Goal: Participate in discussion: Engage in conversation with other users on a specific topic

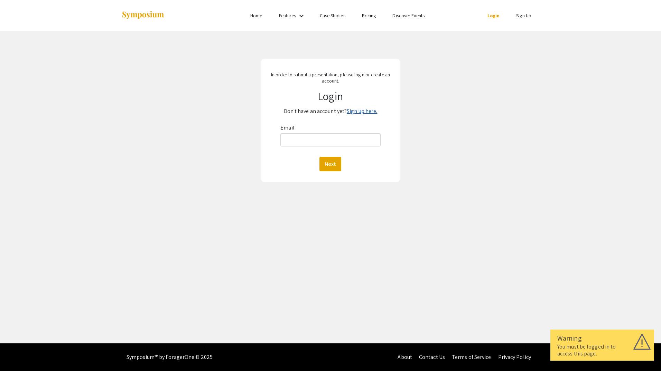
click at [363, 108] on link "Sign up here." at bounding box center [362, 110] width 30 height 7
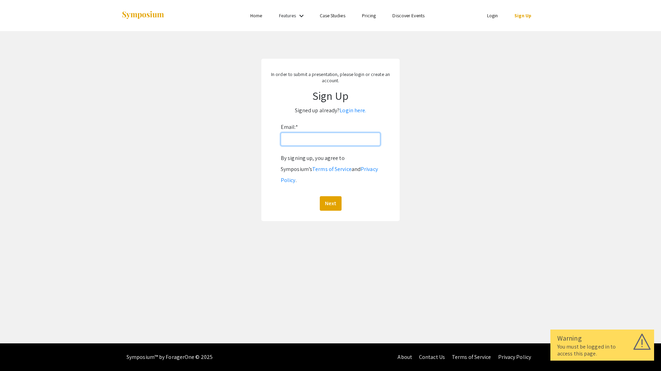
click at [349, 141] on input "Email: *" at bounding box center [331, 139] width 100 height 13
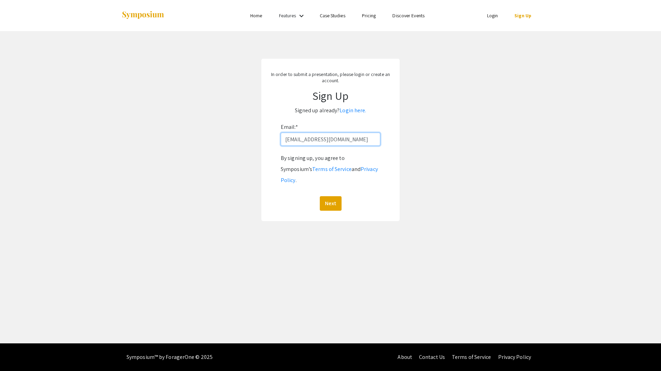
type input "sheilahortaportillo@unr.edu"
click at [320, 196] on button "Next" at bounding box center [331, 203] width 22 height 15
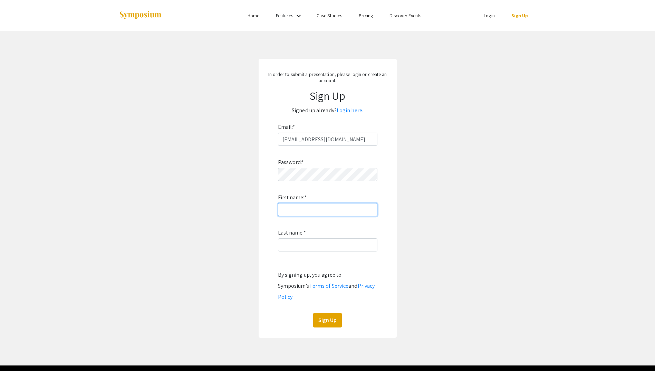
click at [305, 205] on input "First name: *" at bounding box center [328, 209] width 100 height 13
type input "Sheila"
click at [287, 243] on input "Last name: *" at bounding box center [328, 244] width 100 height 13
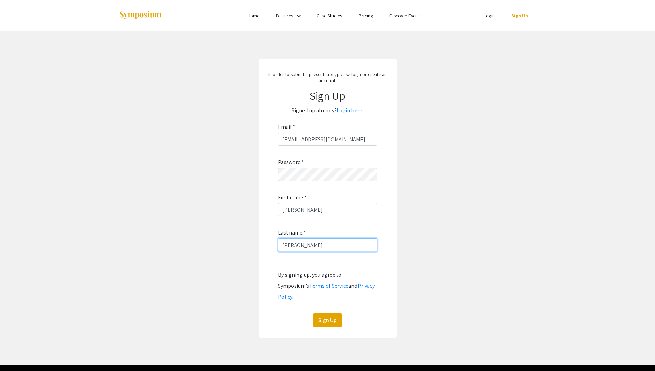
type input "Horta"
click at [404, 122] on app-signup "In order to submit a presentation, please login or create an account. Sign Up S…" at bounding box center [327, 198] width 655 height 279
click at [334, 313] on button "Sign Up" at bounding box center [327, 320] width 29 height 15
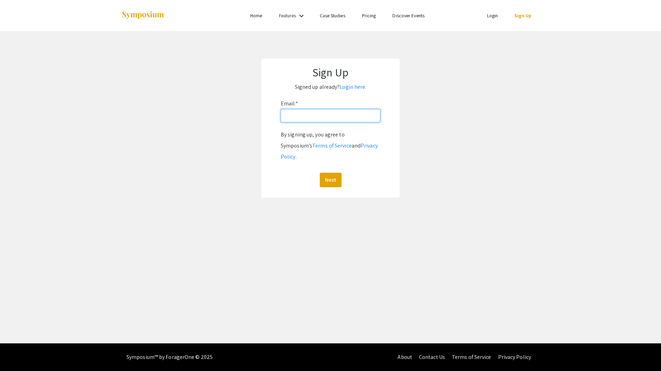
click at [339, 116] on input "Email: *" at bounding box center [331, 115] width 100 height 13
type input "[EMAIL_ADDRESS][DOMAIN_NAME]"
click at [320, 173] on button "Next" at bounding box center [331, 180] width 22 height 15
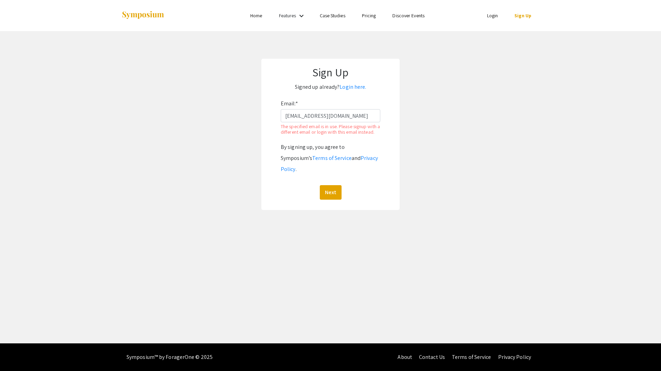
click at [464, 90] on app-signup "Sign Up Signed up already? Login here. Email: * [EMAIL_ADDRESS][DOMAIN_NAME] Th…" at bounding box center [330, 134] width 661 height 151
click at [357, 113] on input "[EMAIL_ADDRESS][DOMAIN_NAME]" at bounding box center [331, 115] width 100 height 13
click at [433, 205] on div "Skip navigation Home Features keyboard_arrow_down Case Studies Pricing Discover…" at bounding box center [330, 171] width 661 height 343
click at [334, 185] on button "Next" at bounding box center [331, 192] width 22 height 15
click at [332, 190] on button "Next" at bounding box center [331, 192] width 22 height 15
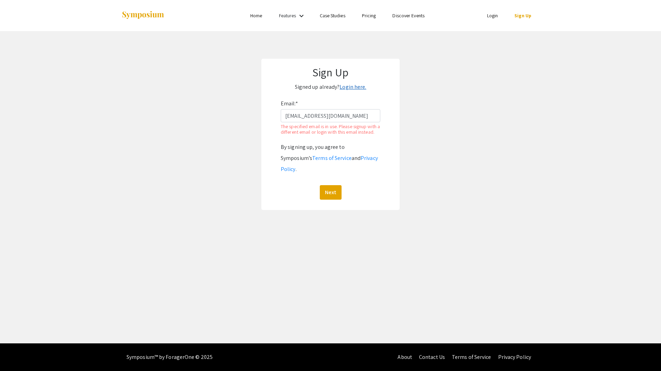
click at [345, 87] on link "Login here." at bounding box center [352, 86] width 27 height 7
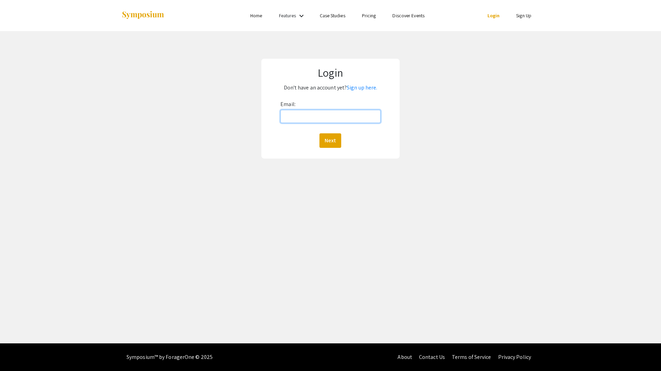
click at [348, 115] on input "Email:" at bounding box center [330, 116] width 100 height 13
type input "[EMAIL_ADDRESS][DOMAIN_NAME]"
click at [319, 133] on button "Next" at bounding box center [330, 140] width 22 height 15
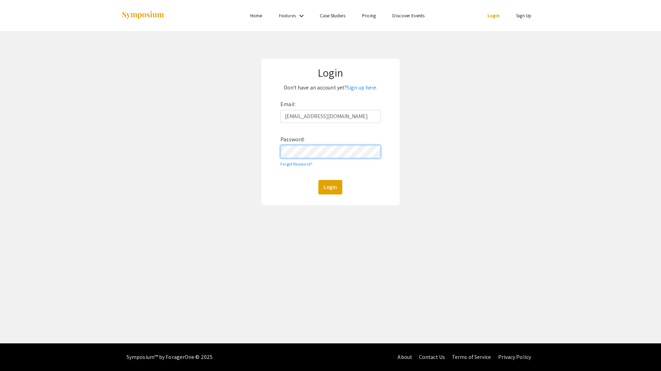
click at [318, 180] on button "Login" at bounding box center [330, 187] width 24 height 15
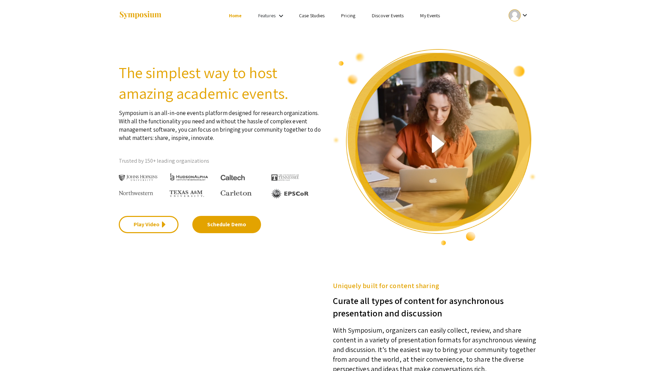
click at [277, 13] on mat-icon "keyboard_arrow_down" at bounding box center [281, 16] width 8 height 8
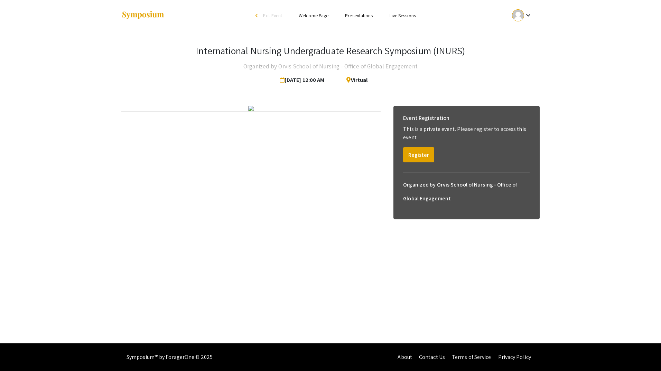
click at [254, 111] on img at bounding box center [251, 109] width 6 height 6
click at [415, 158] on button "Register" at bounding box center [418, 154] width 31 height 15
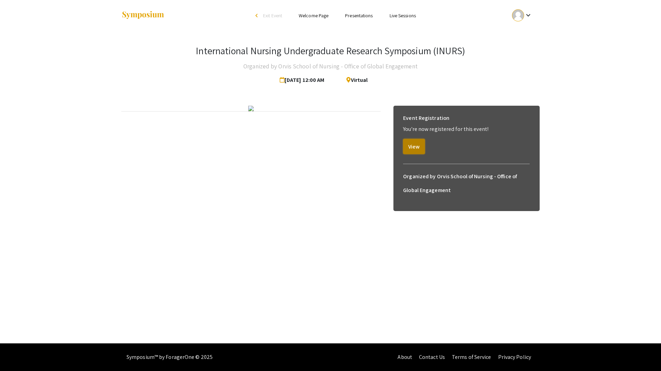
click at [415, 150] on button "View" at bounding box center [414, 146] width 22 height 15
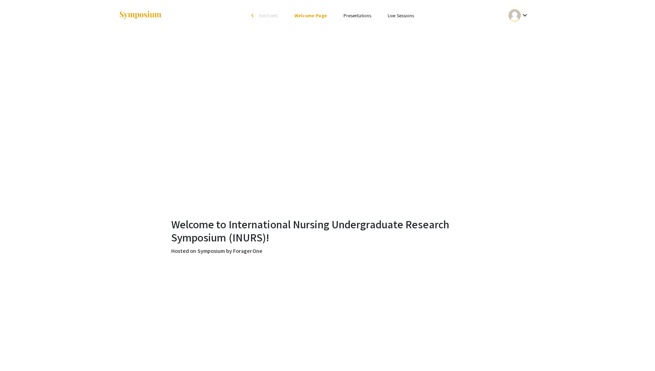
click at [350, 17] on link "Presentations" at bounding box center [358, 15] width 28 height 6
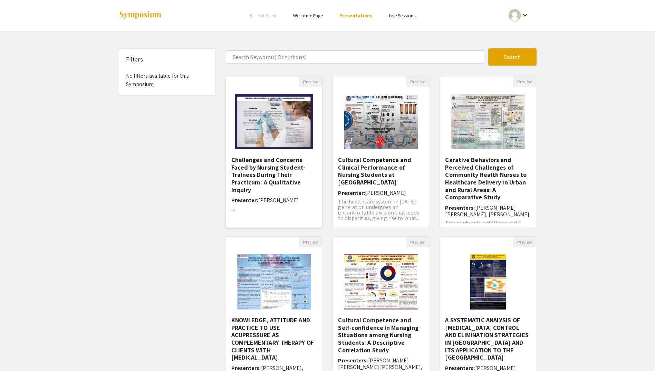
click at [286, 139] on img at bounding box center [274, 121] width 92 height 69
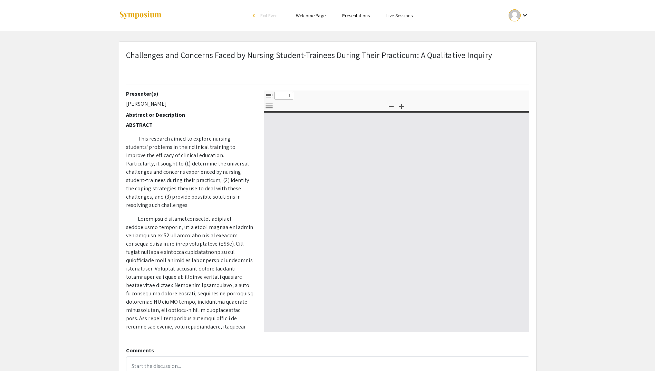
select select "custom"
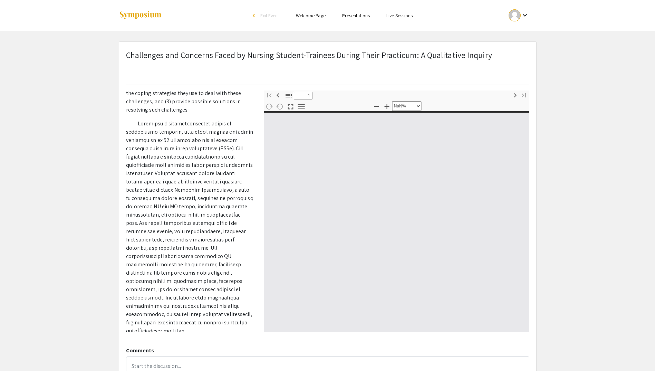
type input "0"
select select "custom"
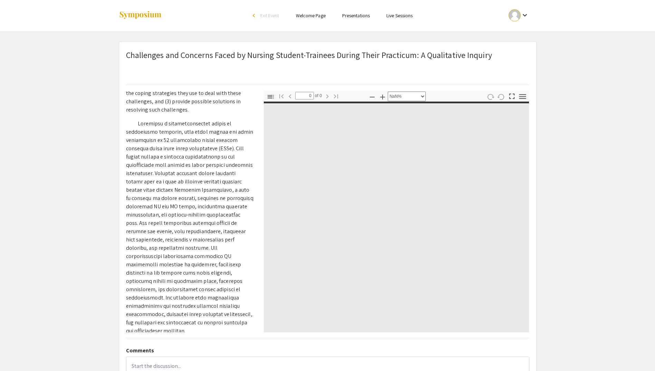
scroll to position [76, 0]
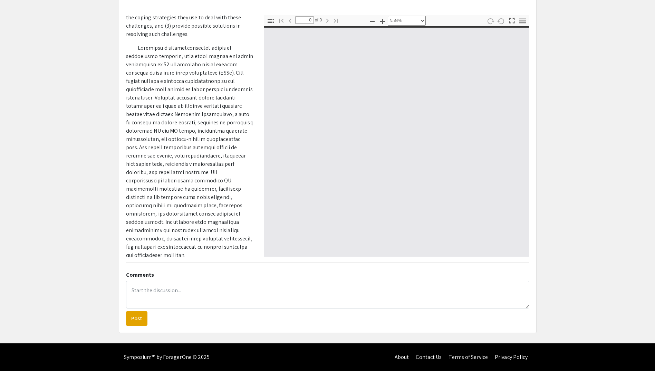
type input "1"
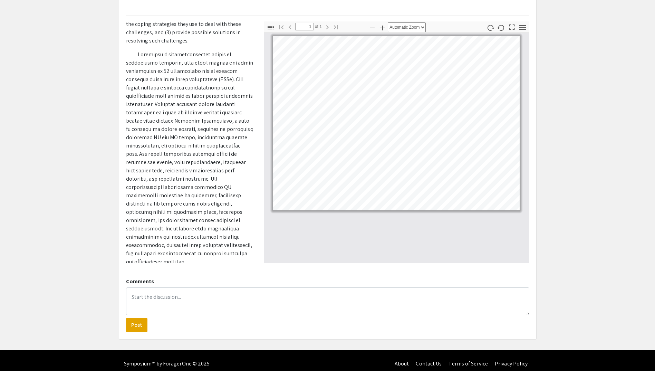
scroll to position [0, 0]
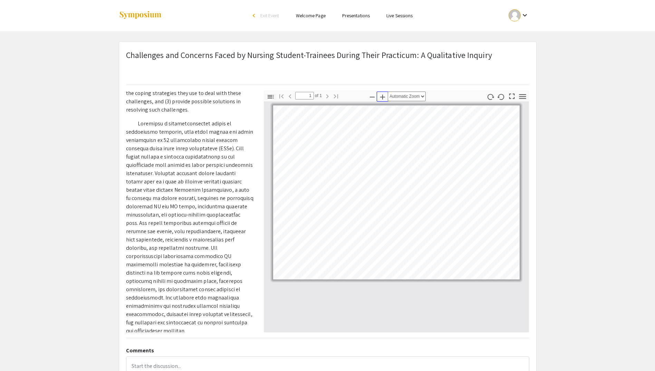
click at [383, 99] on icon "button" at bounding box center [382, 97] width 5 height 5
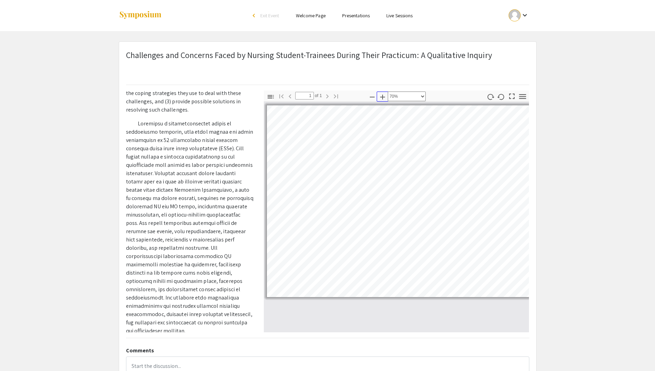
click at [383, 99] on icon "button" at bounding box center [382, 97] width 5 height 5
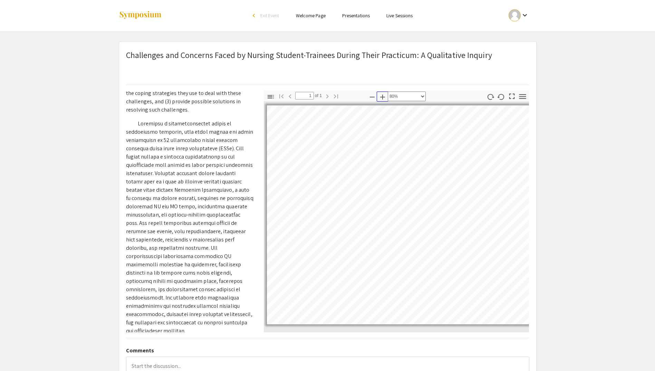
click at [383, 99] on icon "button" at bounding box center [382, 97] width 5 height 5
click at [383, 102] on pdf-zoom-in "Zoom In" at bounding box center [383, 97] width 10 height 12
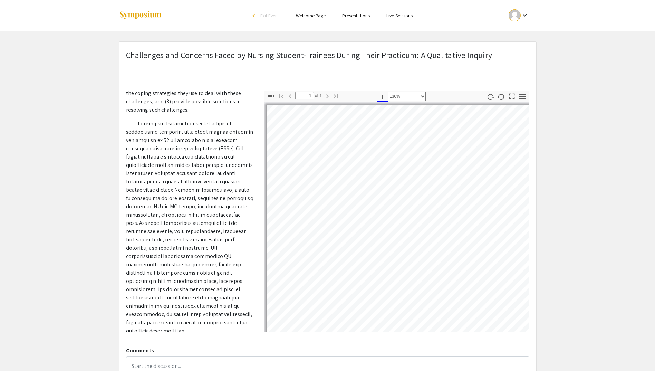
click at [384, 95] on icon "button" at bounding box center [383, 97] width 8 height 8
select select "custom"
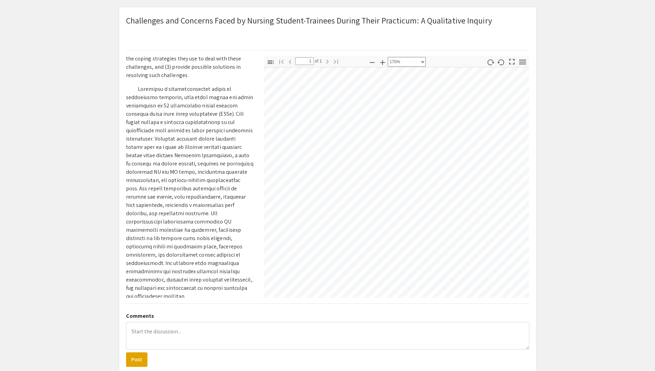
scroll to position [242, 200]
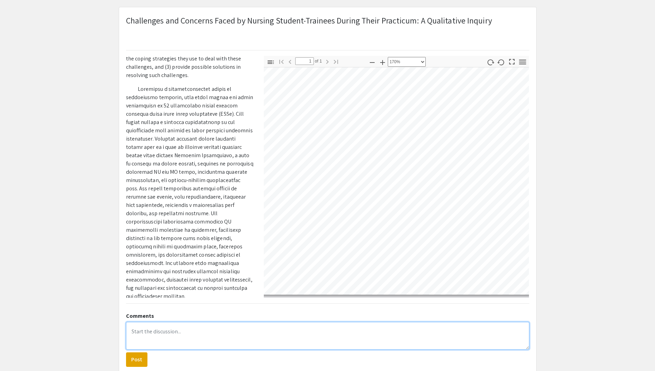
click at [135, 329] on textarea at bounding box center [328, 336] width 404 height 28
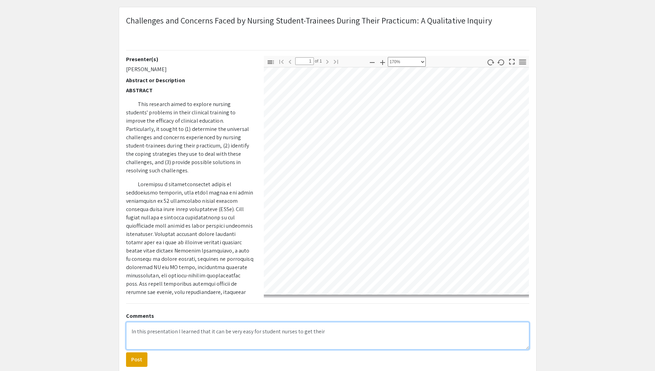
click at [321, 333] on textarea "In this presentation I learned that it can be very easy for student nurses to g…" at bounding box center [328, 336] width 404 height 28
click at [321, 332] on textarea "In this presentation I learned that it can be very easy for student nurses to g…" at bounding box center [328, 336] width 404 height 28
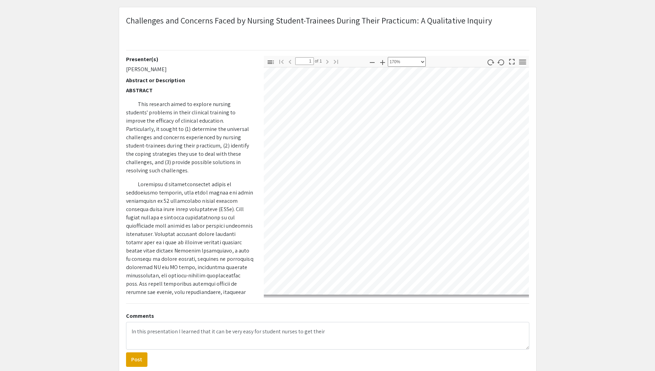
scroll to position [138, 226]
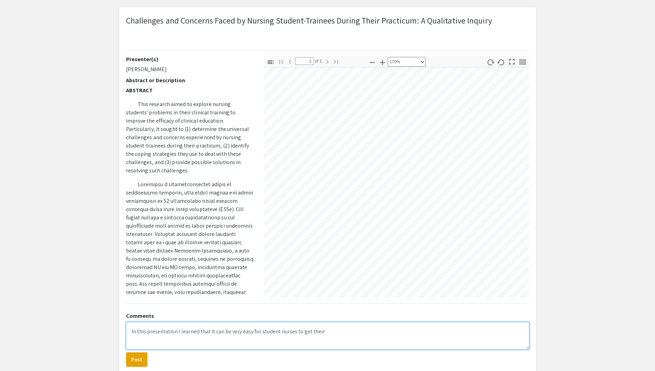
drag, startPoint x: 331, startPoint y: 330, endPoint x: 299, endPoint y: 338, distance: 33.4
click at [299, 338] on textarea "In this presentation I learned that it can be very easy for student nurses to g…" at bounding box center [328, 336] width 404 height 28
click at [240, 339] on textarea "In this presentation I learned that it can be very easy for student nurses to s…" at bounding box center [328, 336] width 404 height 28
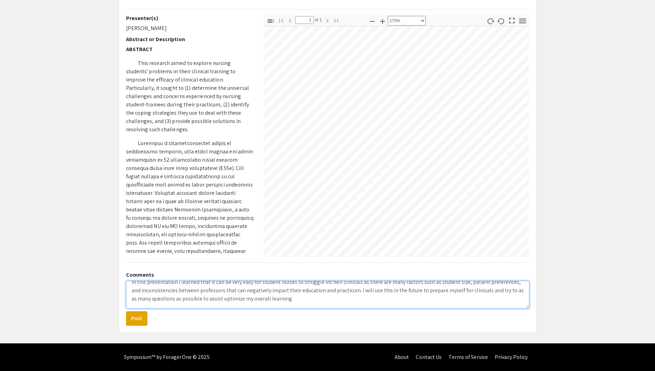
scroll to position [3, 0]
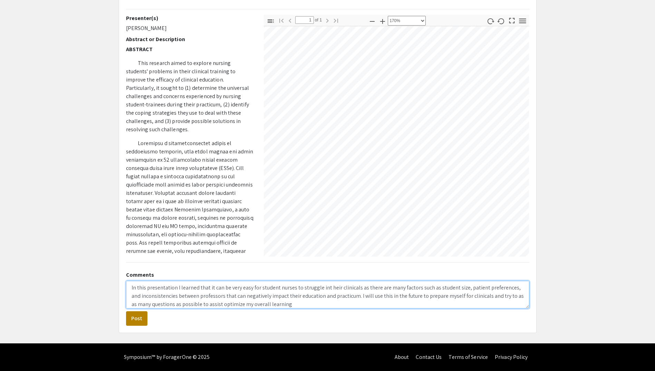
type textarea "In this presentation I learned that it can be very easy for student nurses to s…"
click at [136, 323] on button "Post" at bounding box center [136, 318] width 21 height 15
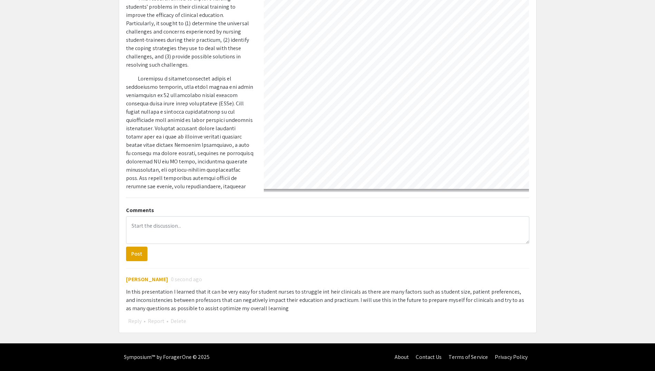
scroll to position [37, 0]
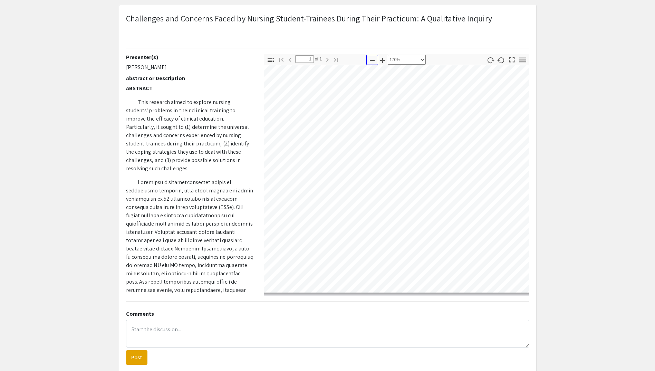
click at [375, 64] on icon "button" at bounding box center [372, 60] width 8 height 8
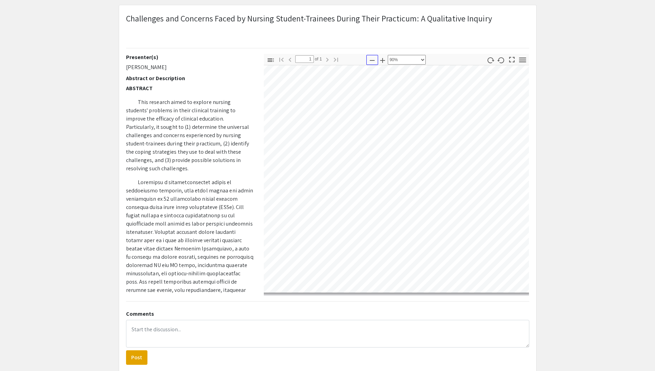
click at [375, 64] on icon "button" at bounding box center [372, 60] width 8 height 8
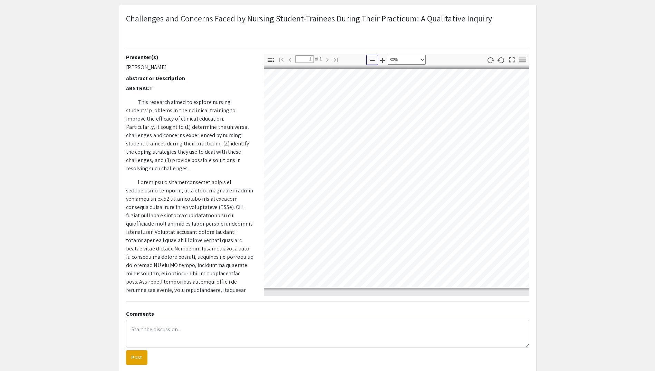
scroll to position [0, 23]
click at [375, 64] on icon "button" at bounding box center [372, 60] width 8 height 8
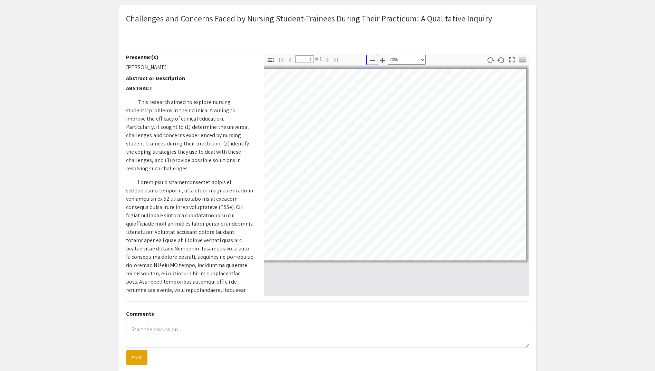
click at [375, 64] on icon "button" at bounding box center [372, 60] width 8 height 8
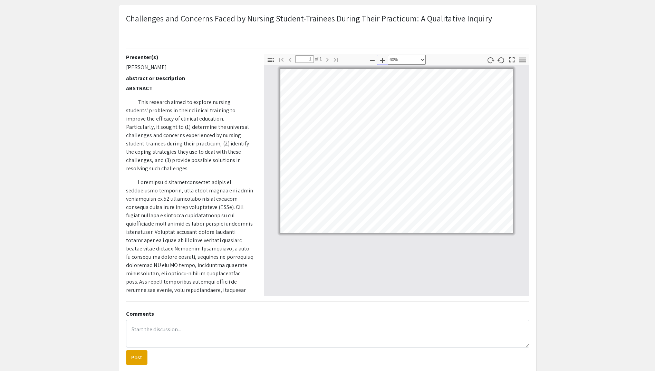
click at [380, 63] on icon "button" at bounding box center [383, 60] width 8 height 8
select select "custom"
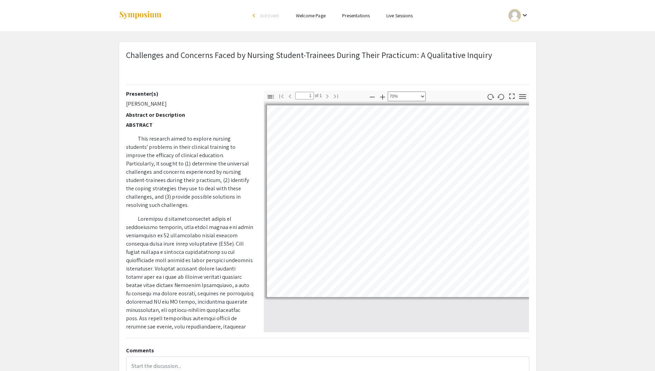
click at [531, 15] on button "keyboard_arrow_down" at bounding box center [519, 16] width 35 height 16
click at [580, 52] on div at bounding box center [327, 185] width 655 height 371
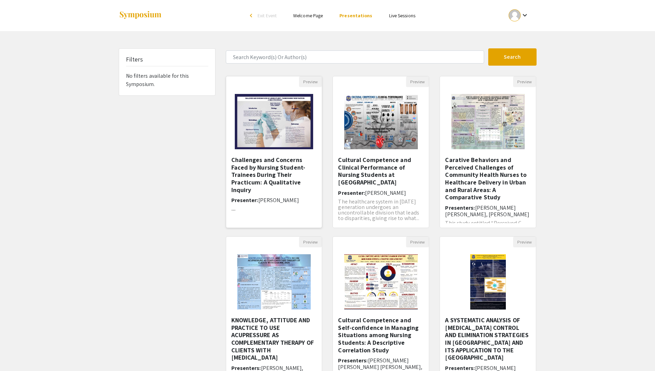
click at [258, 181] on h5 "Challenges and Concerns Faced by Nursing Student-Trainees During Their Practicu…" at bounding box center [274, 174] width 86 height 37
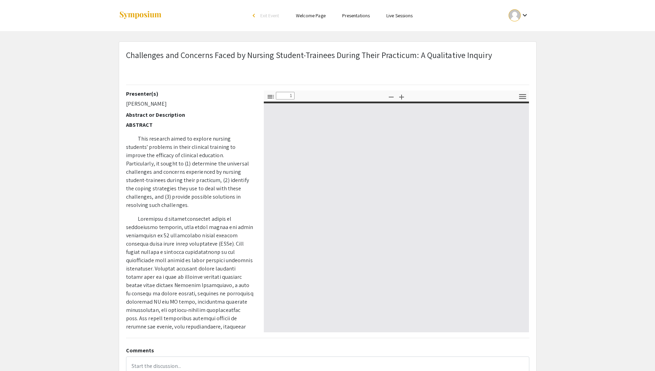
type input "0"
select select "custom"
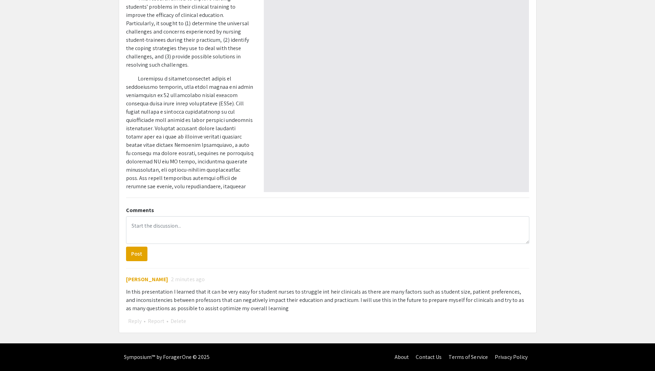
type input "1"
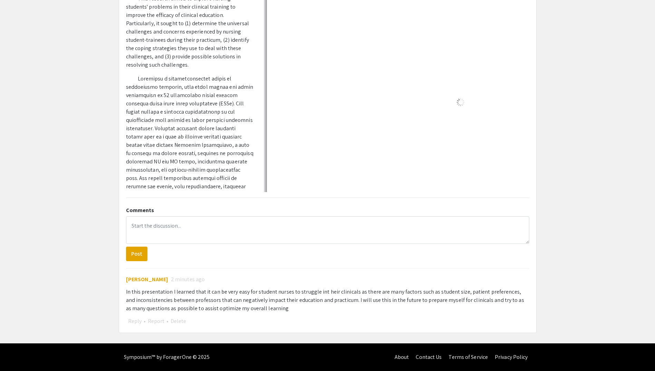
select select "custom"
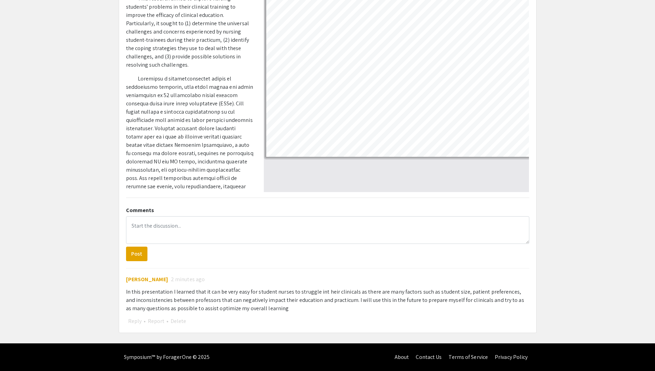
scroll to position [0, 0]
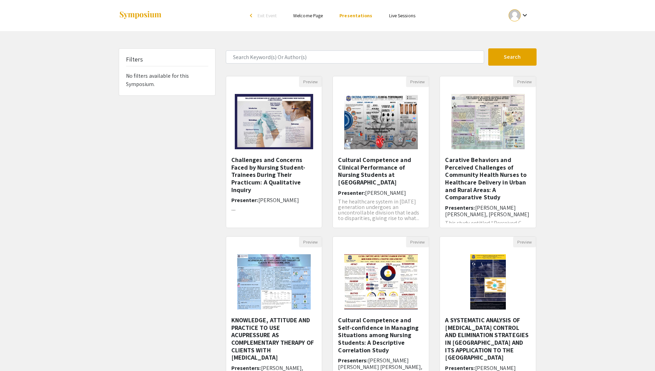
scroll to position [87, 0]
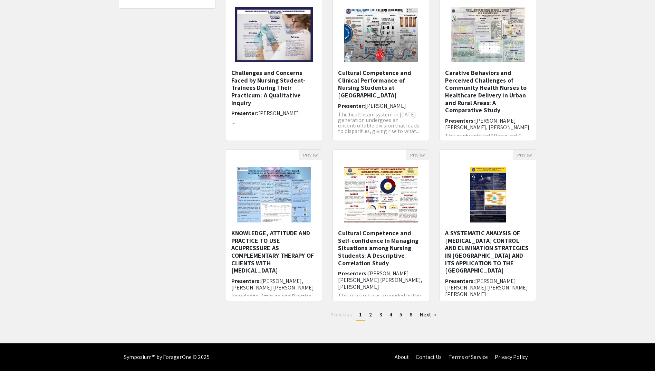
click at [370, 320] on ul "Previous page 1 / 6 You're on page 1 page 2 page 3 page 4 page 5 page 6 Next pa…" at bounding box center [381, 315] width 311 height 11
click at [370, 317] on span "2" at bounding box center [370, 314] width 3 height 7
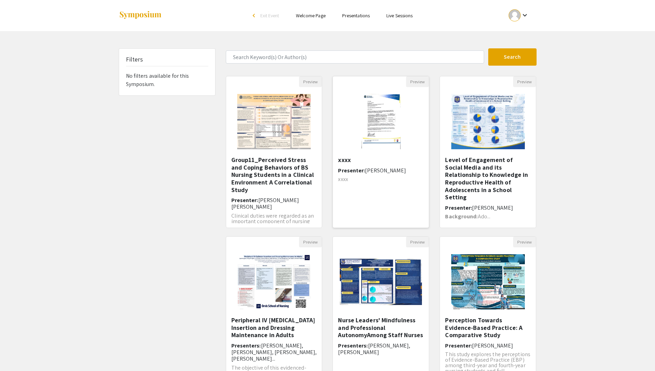
scroll to position [87, 0]
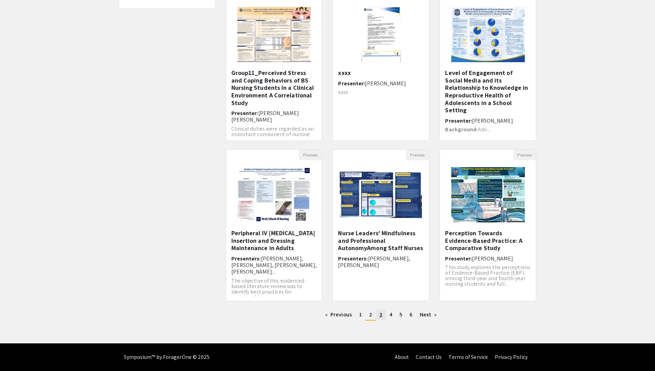
click at [382, 319] on link "page 3" at bounding box center [381, 315] width 10 height 10
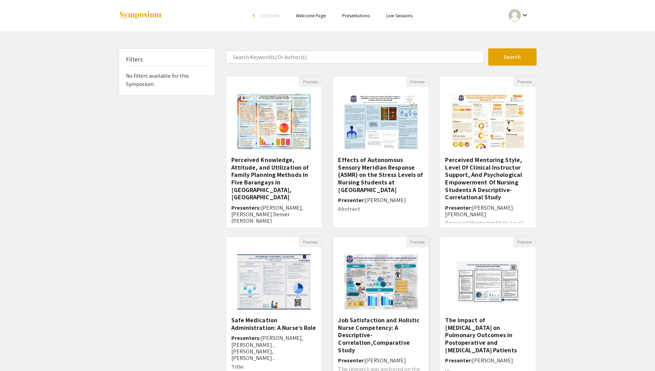
scroll to position [87, 0]
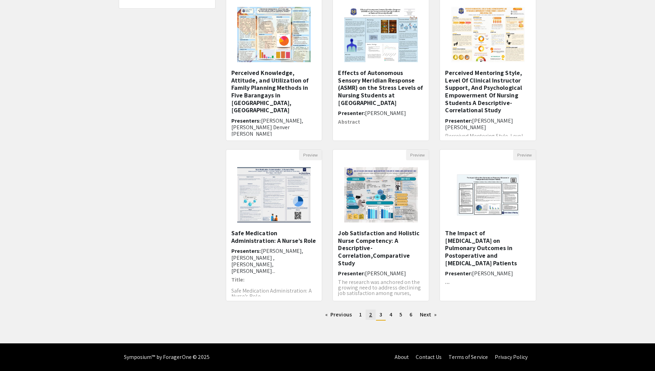
click at [373, 318] on link "page 2" at bounding box center [371, 315] width 10 height 10
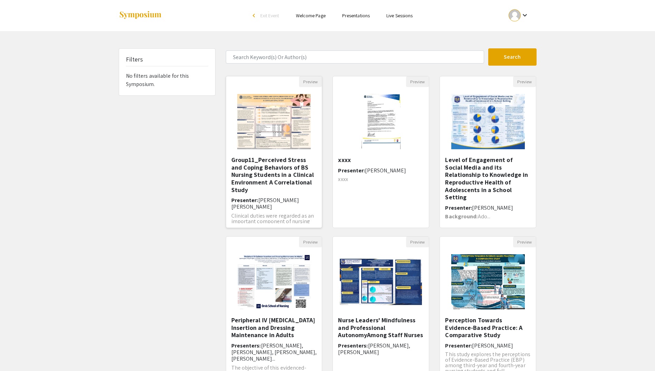
click at [293, 171] on h5 "Group11_Perceived Stress and Coping Behaviors of BS Nursing Students in a Clini…" at bounding box center [274, 174] width 86 height 37
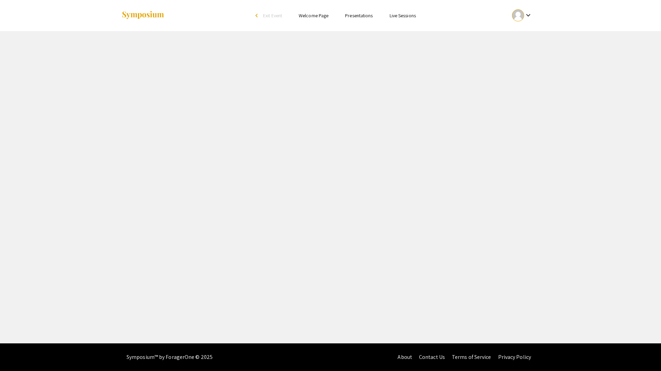
select select "custom"
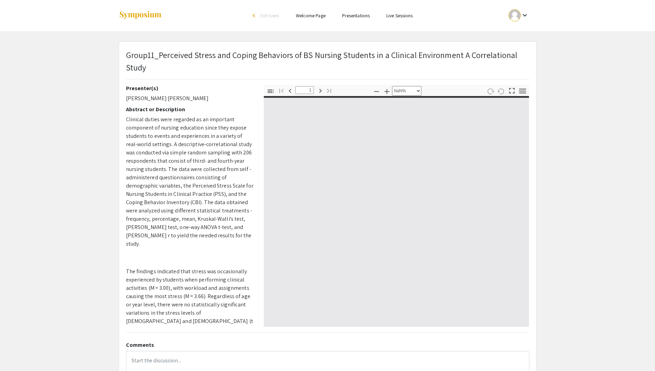
type input "0"
select select "custom"
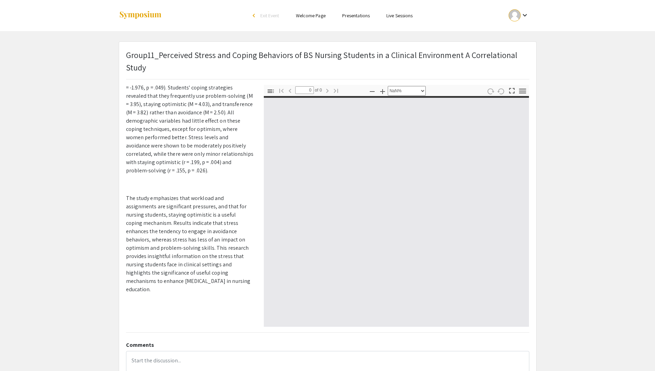
type input "1"
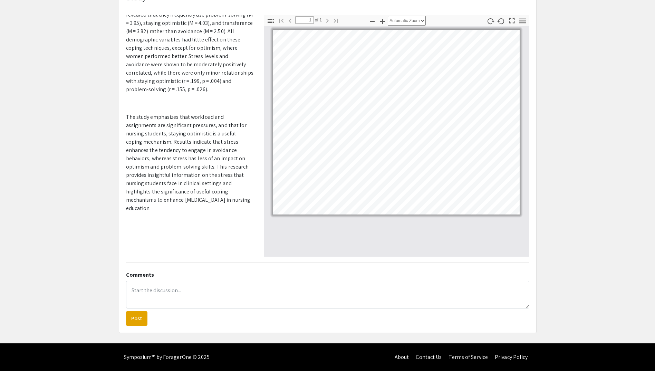
scroll to position [36, 0]
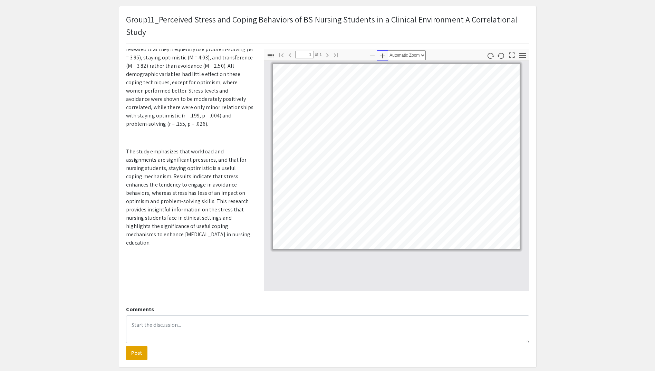
click at [386, 59] on icon "button" at bounding box center [383, 56] width 8 height 8
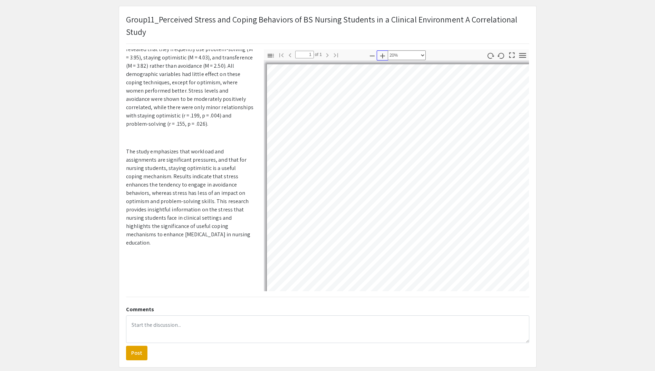
click at [385, 58] on icon "button" at bounding box center [383, 56] width 8 height 8
select select "0.5"
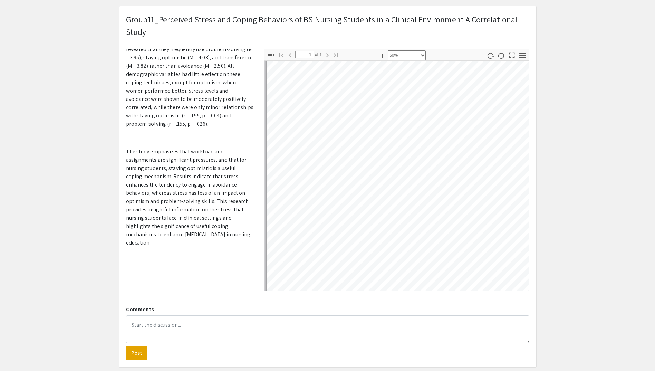
scroll to position [378, 0]
drag, startPoint x: 312, startPoint y: 292, endPoint x: 379, endPoint y: 286, distance: 67.3
click at [379, 286] on div "Group11_Perceived Stress and Coping Behaviors of BS Nursing Students in a Clini…" at bounding box center [327, 186] width 417 height 361
drag, startPoint x: 376, startPoint y: 292, endPoint x: 400, endPoint y: 292, distance: 24.9
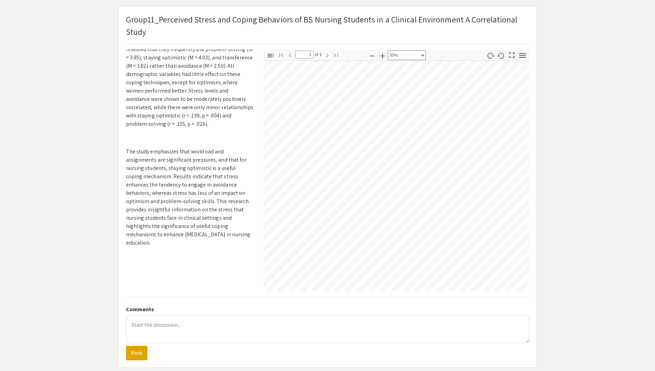
click at [400, 292] on div "Group11_Perceived Stress and Coping Behaviors of BS Nursing Students in a Clini…" at bounding box center [327, 186] width 417 height 361
drag, startPoint x: 171, startPoint y: 325, endPoint x: 165, endPoint y: 327, distance: 5.9
click at [169, 326] on textarea at bounding box center [328, 329] width 404 height 28
click at [199, 329] on textarea "In this presentation I" at bounding box center [328, 329] width 404 height 28
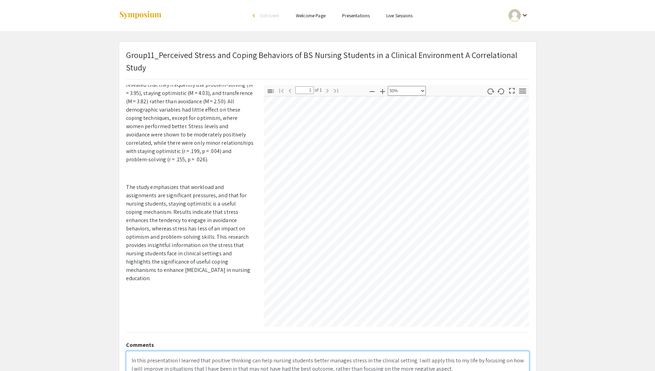
scroll to position [69, 0]
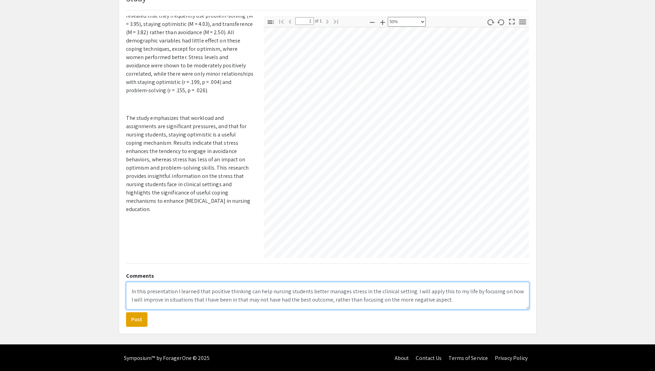
type textarea "In this presentation I learned that positive thinking can help nursing students…"
drag, startPoint x: 377, startPoint y: 27, endPoint x: 368, endPoint y: 24, distance: 9.5
click at [377, 27] on pdf-zoom-out "Zoom Out" at bounding box center [372, 22] width 10 height 12
click at [368, 24] on button "Zoom Out" at bounding box center [373, 22] width 12 height 10
click at [374, 26] on icon "button" at bounding box center [372, 22] width 8 height 8
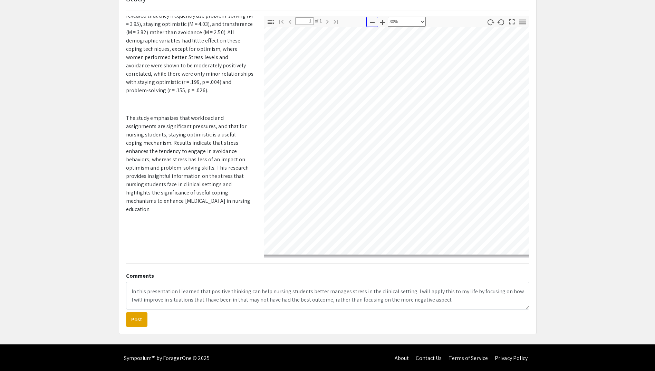
click at [374, 26] on icon "button" at bounding box center [372, 22] width 8 height 8
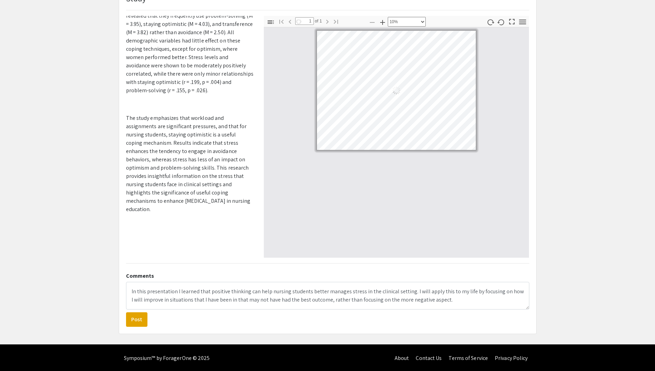
scroll to position [0, 0]
click at [383, 27] on pdf-zoom-in "Zoom In" at bounding box center [383, 22] width 10 height 12
click at [383, 24] on icon "button" at bounding box center [382, 22] width 5 height 5
select select "custom"
